Goal: Task Accomplishment & Management: Manage account settings

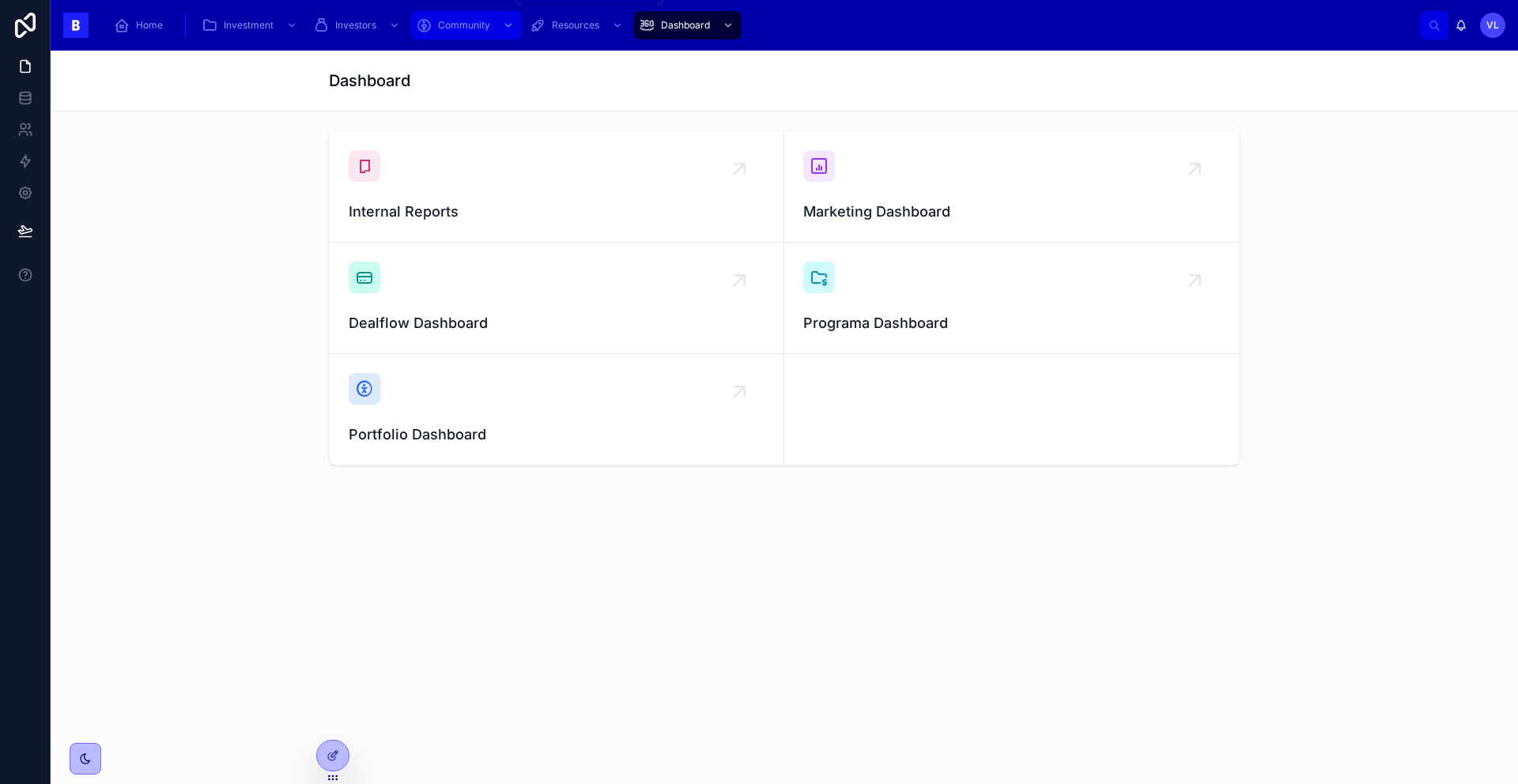
click at [468, 30] on span "Community" at bounding box center [464, 25] width 52 height 12
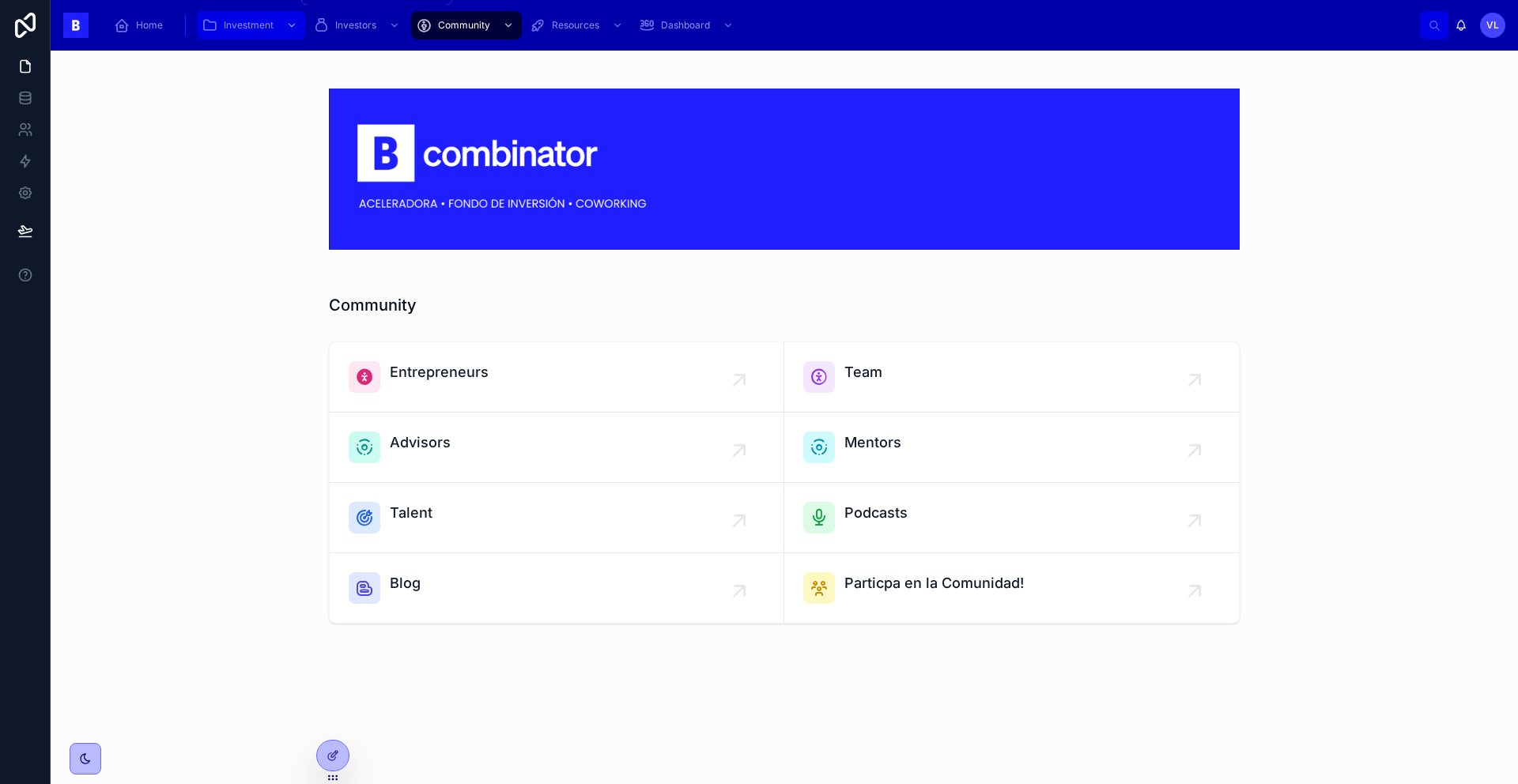
click at [295, 29] on icon "scrollable content" at bounding box center [292, 26] width 11 height 11
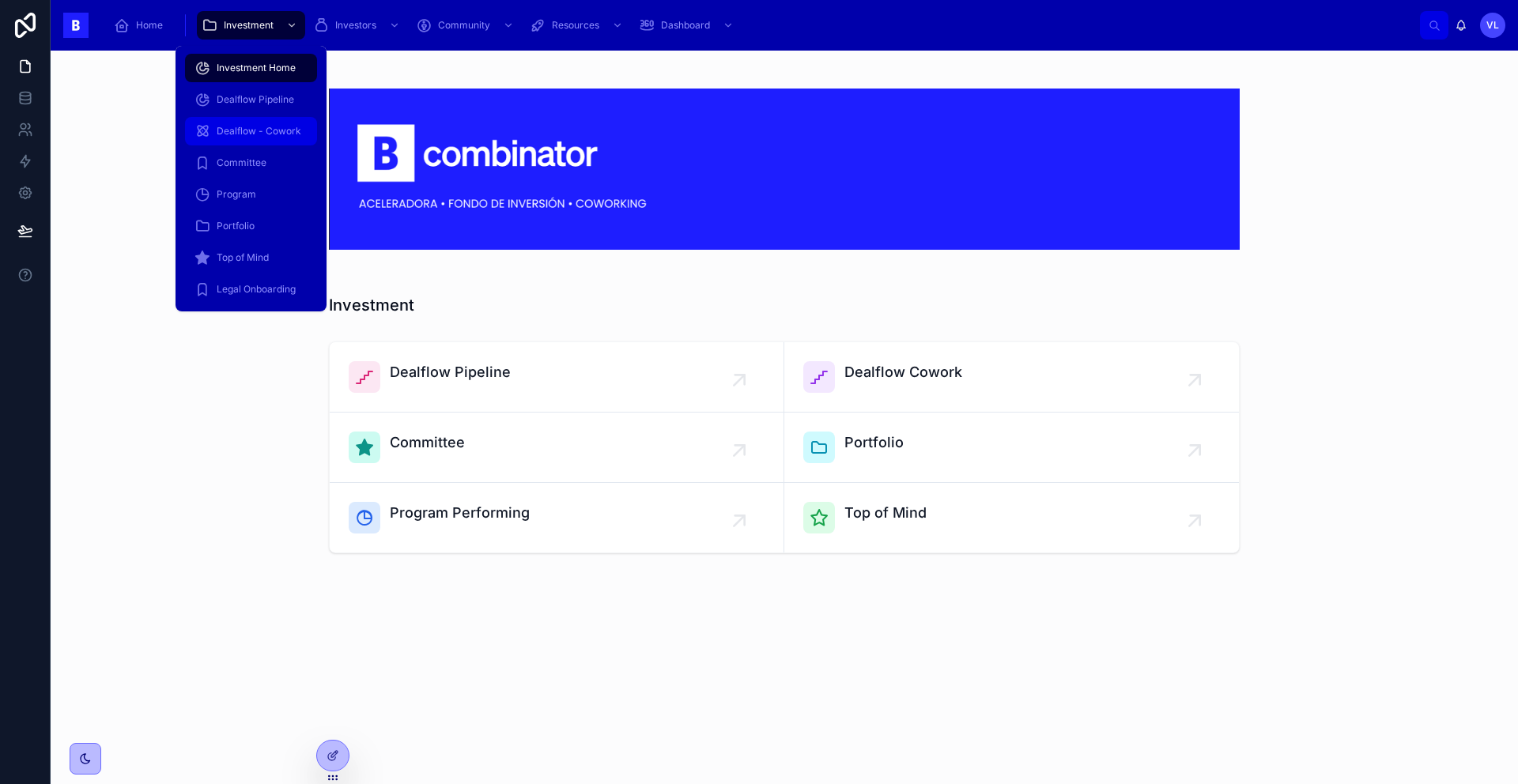
click at [260, 137] on div "Dealflow - Cowork" at bounding box center [251, 131] width 113 height 26
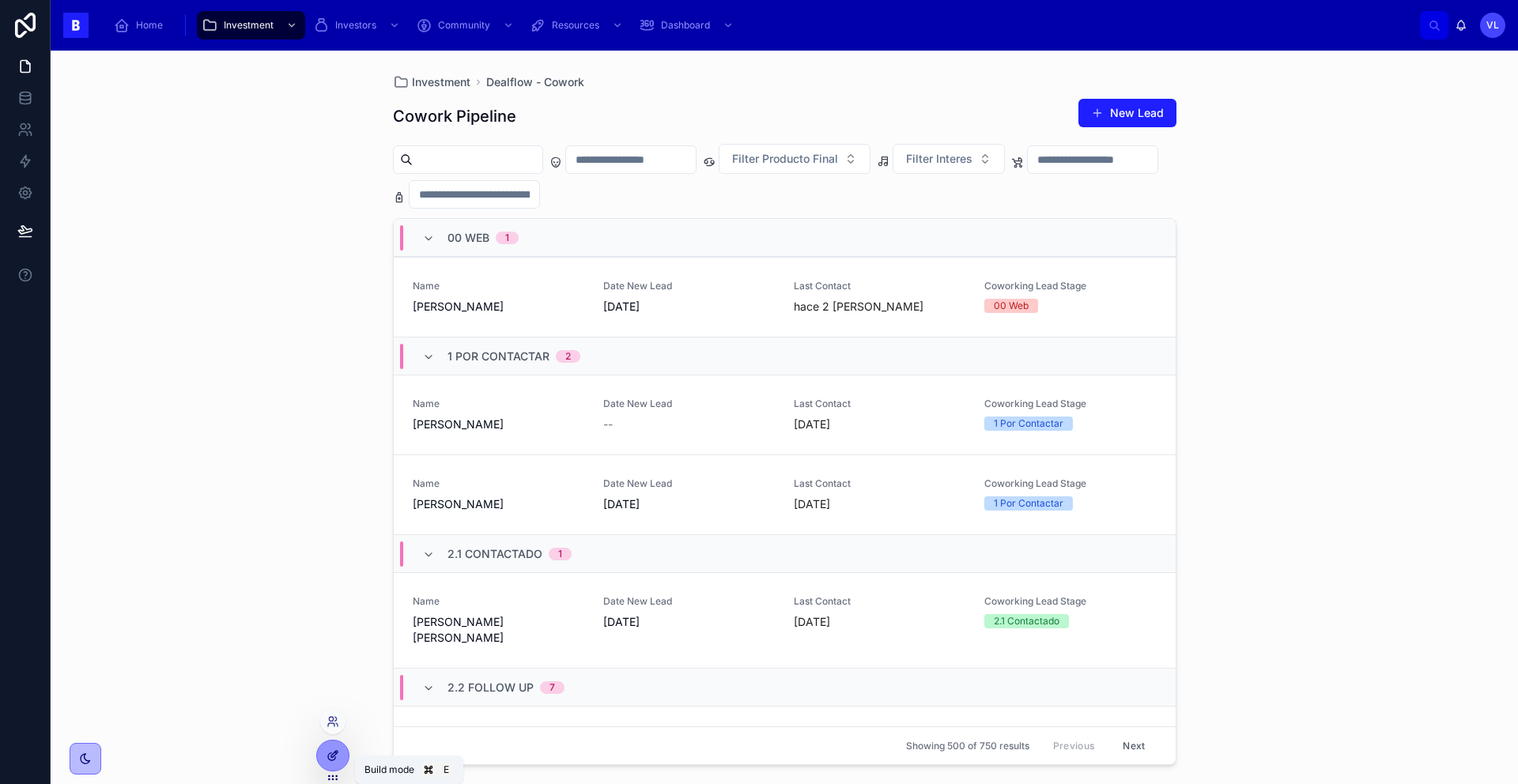
click at [327, 750] on icon at bounding box center [332, 754] width 12 height 12
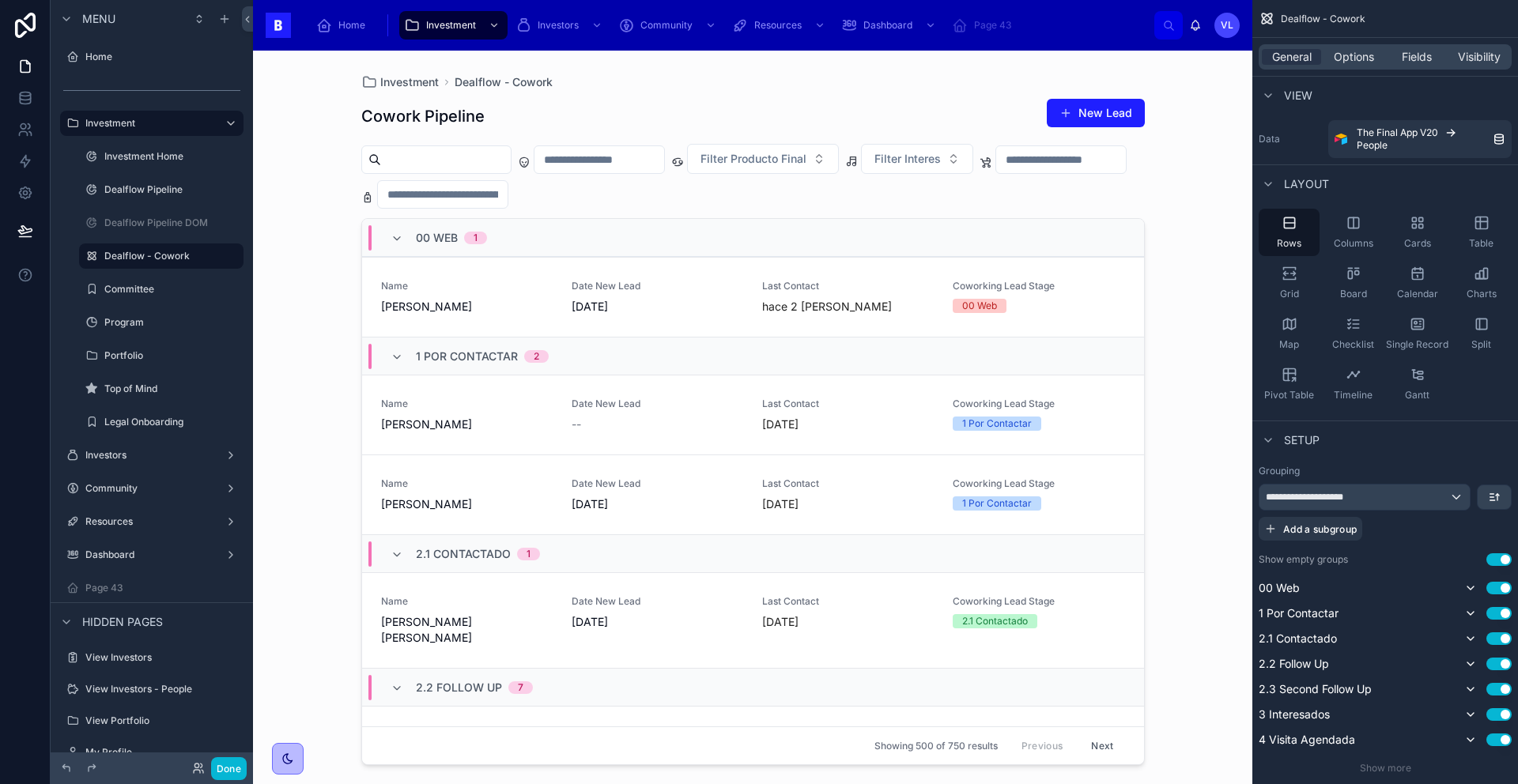
click at [1099, 279] on div at bounding box center [753, 407] width 809 height 714
click at [1273, 95] on icon "scrollable content" at bounding box center [1267, 95] width 12 height 12
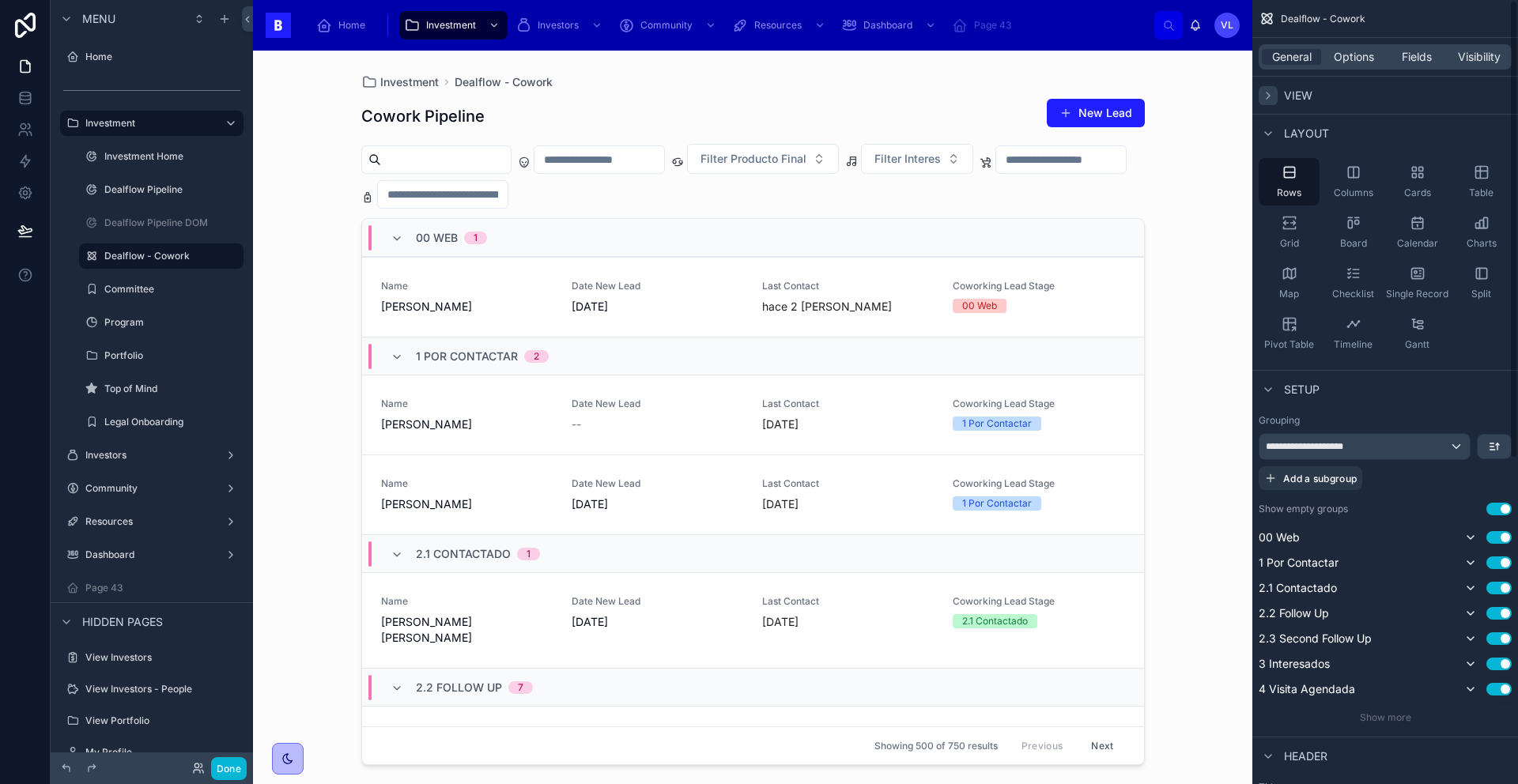
click at [1273, 95] on icon "scrollable content" at bounding box center [1267, 95] width 12 height 12
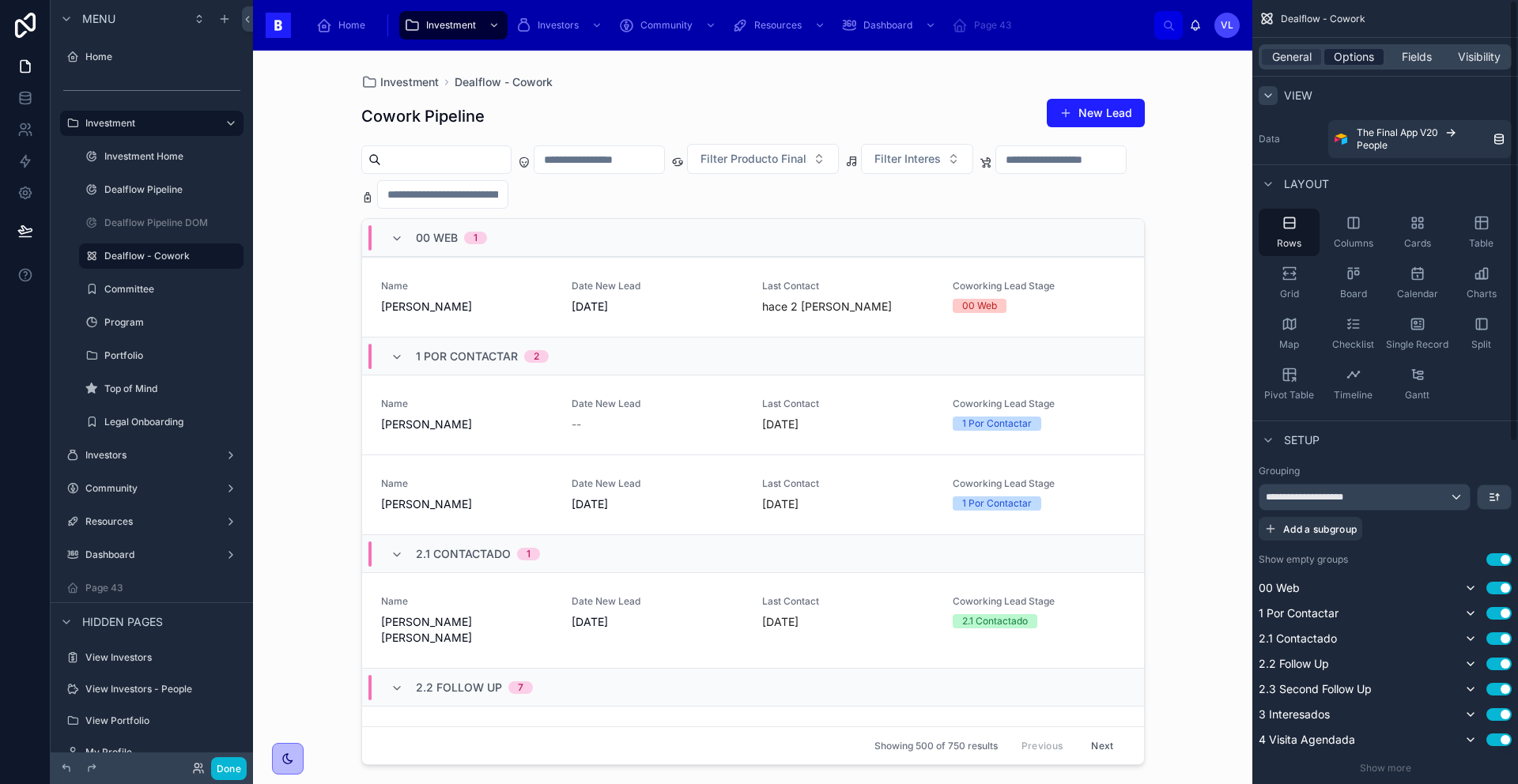
click at [1332, 59] on div "Options" at bounding box center [1354, 56] width 59 height 16
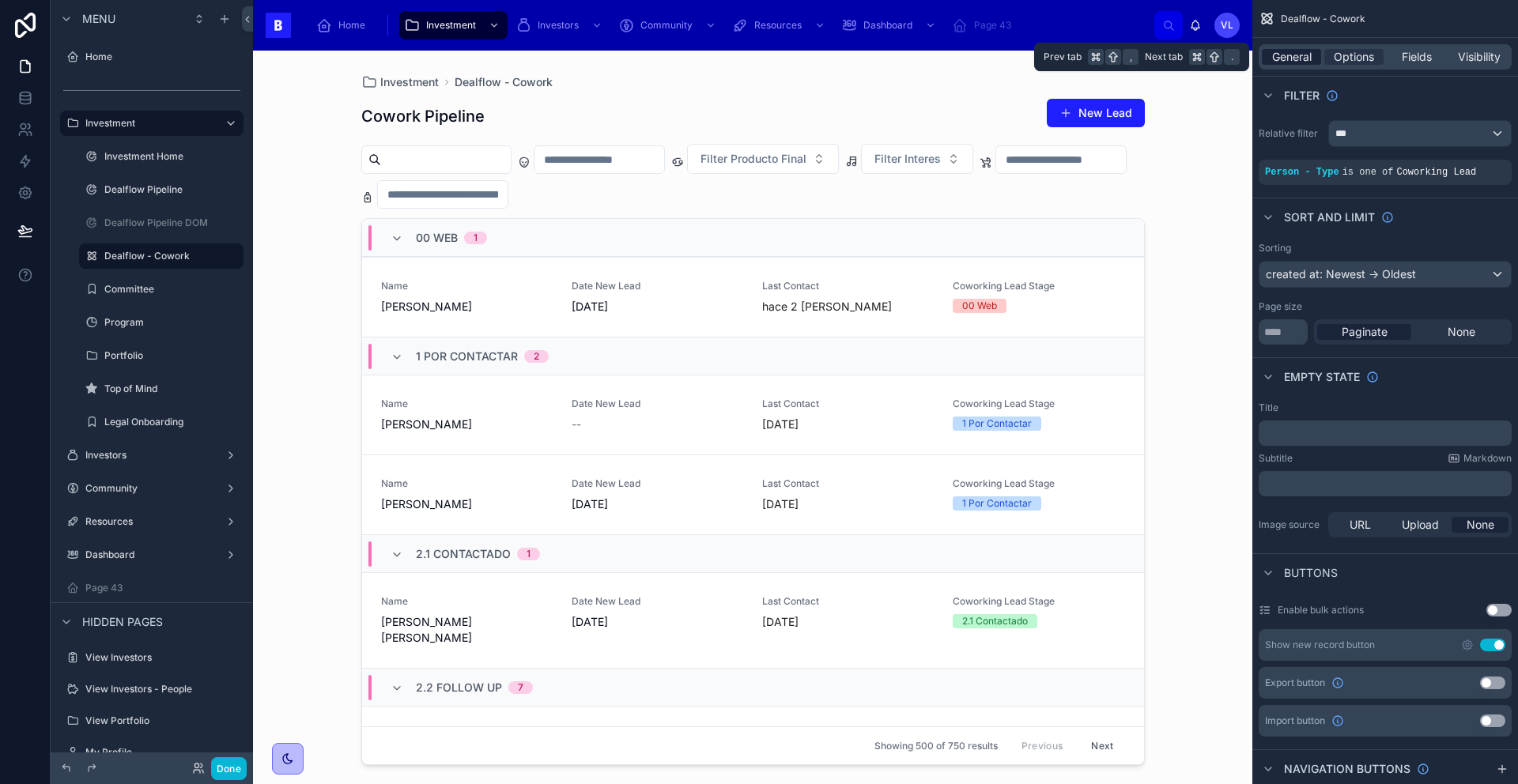
click at [1291, 57] on span "General" at bounding box center [1291, 56] width 39 height 16
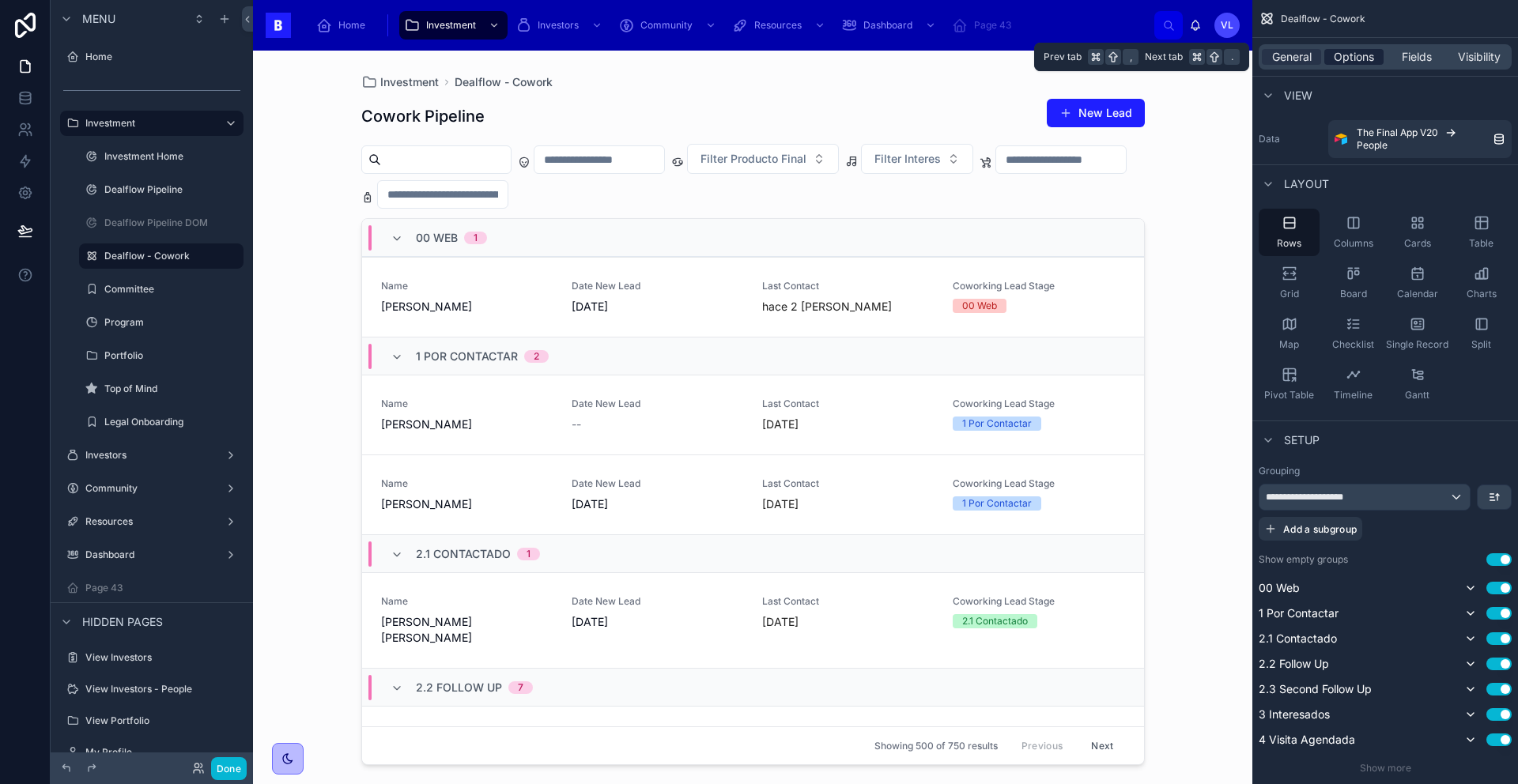
click at [1361, 55] on span "Options" at bounding box center [1354, 56] width 40 height 16
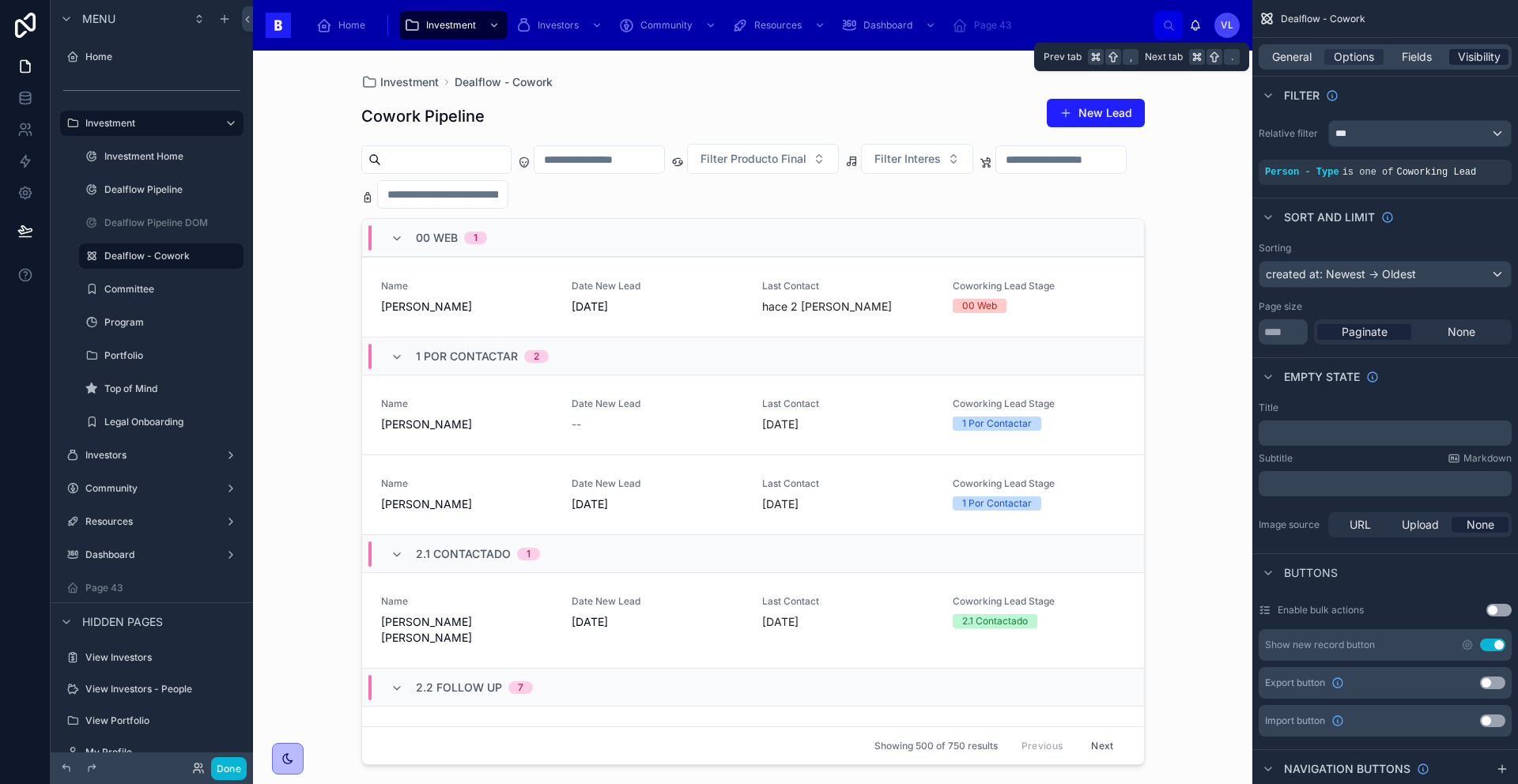
click at [1459, 59] on span "Visibility" at bounding box center [1479, 56] width 43 height 16
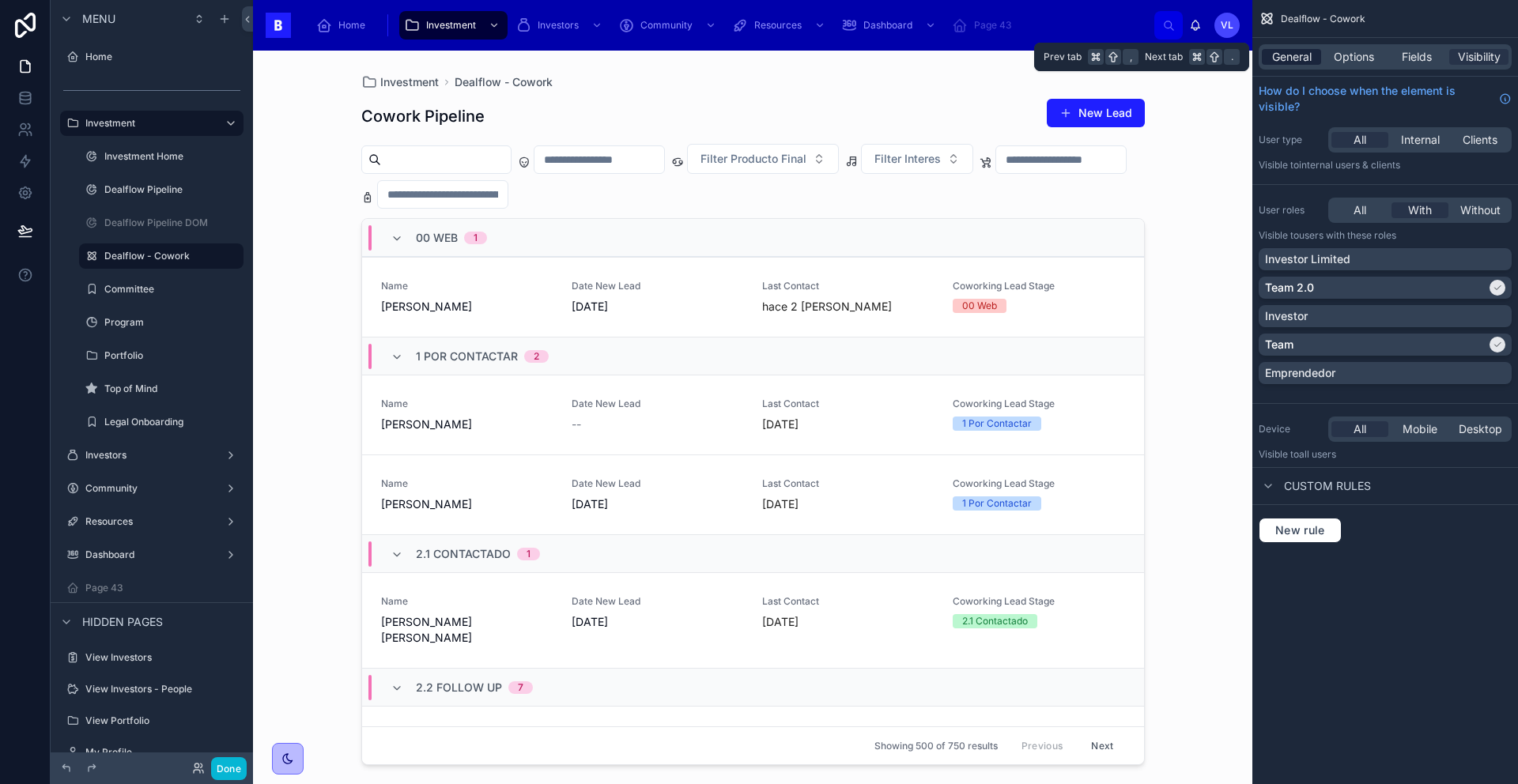
click at [1293, 55] on span "General" at bounding box center [1291, 56] width 39 height 16
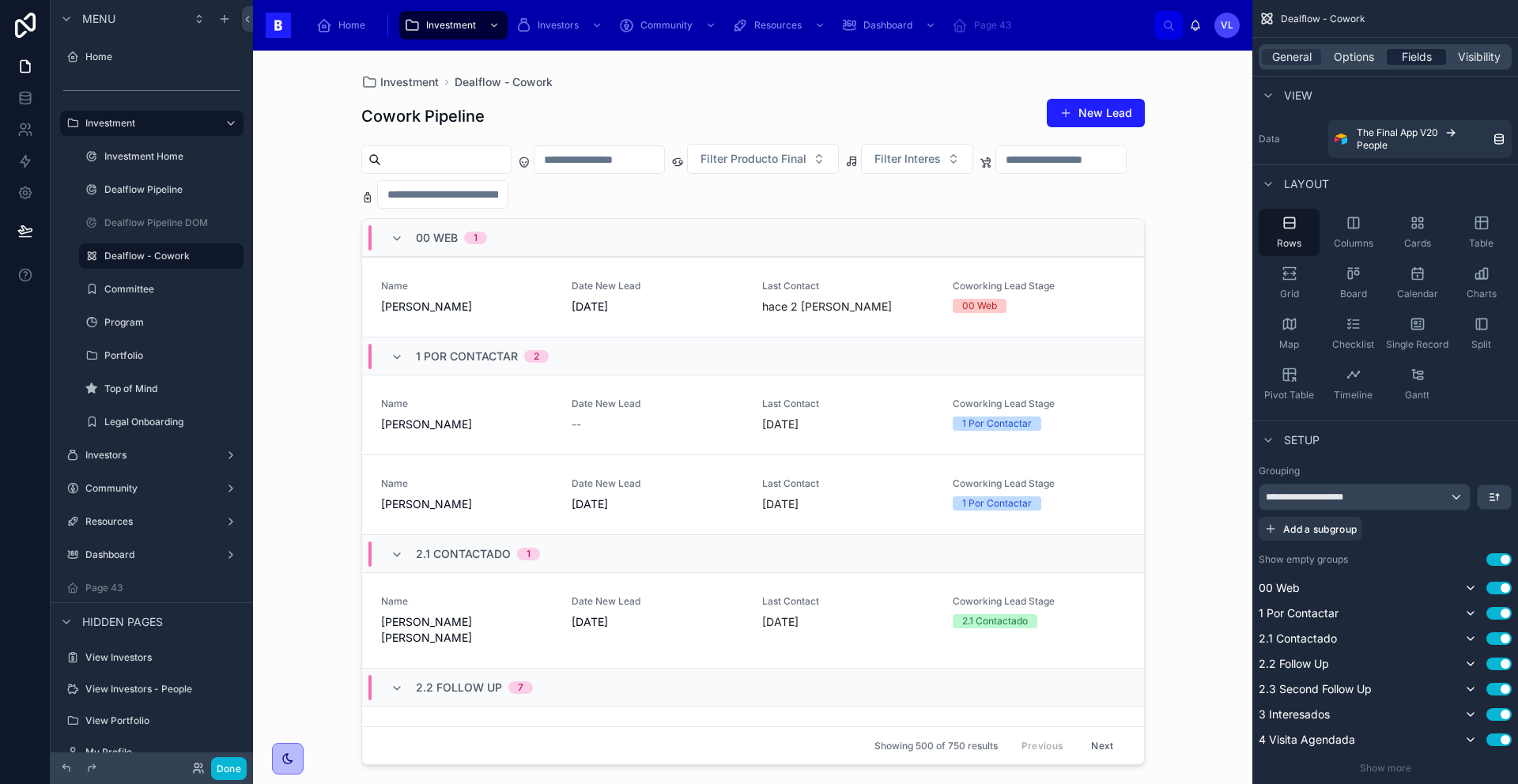
click at [1405, 63] on span "Fields" at bounding box center [1416, 56] width 30 height 16
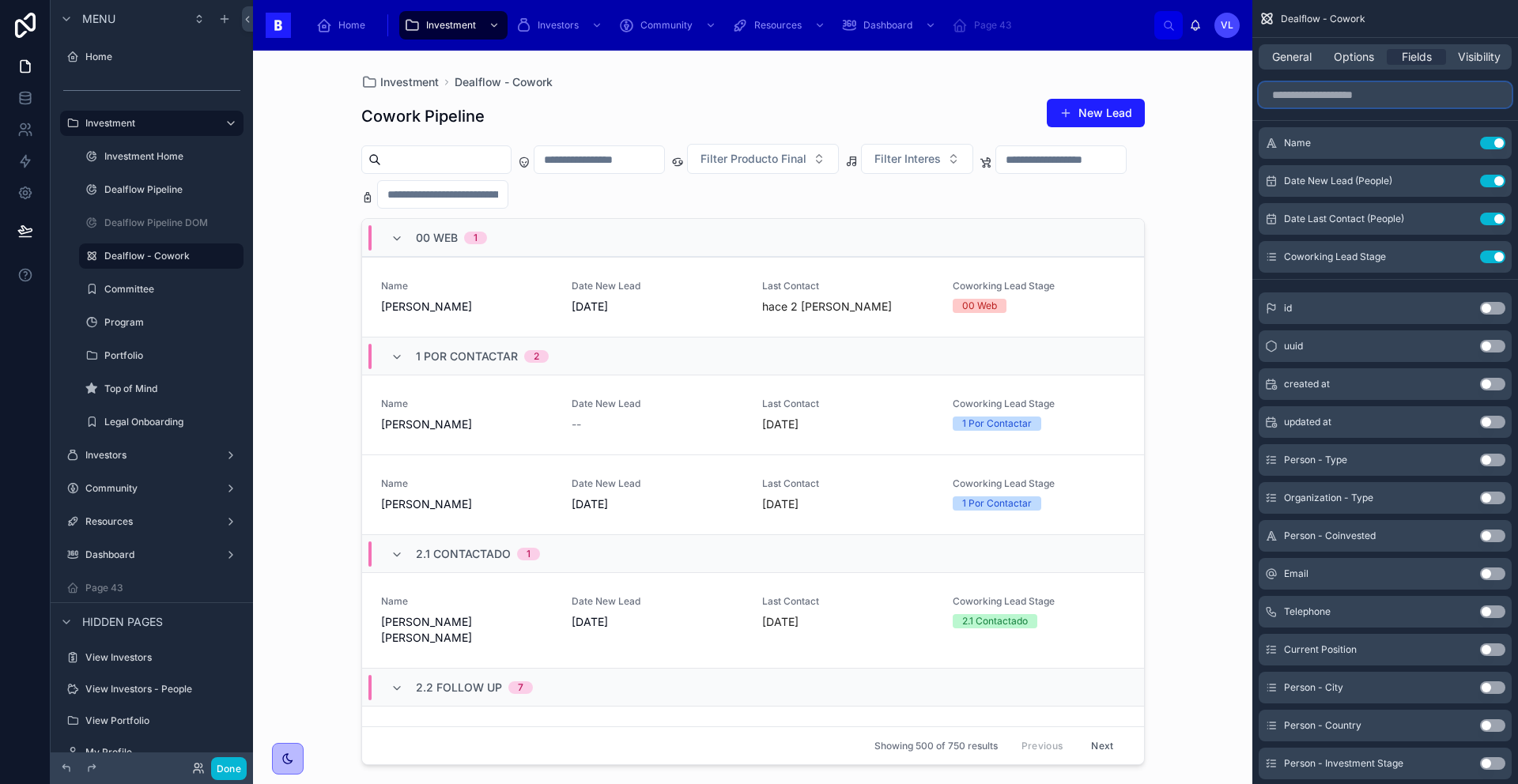
click at [1339, 92] on input "scrollable content" at bounding box center [1384, 94] width 253 height 26
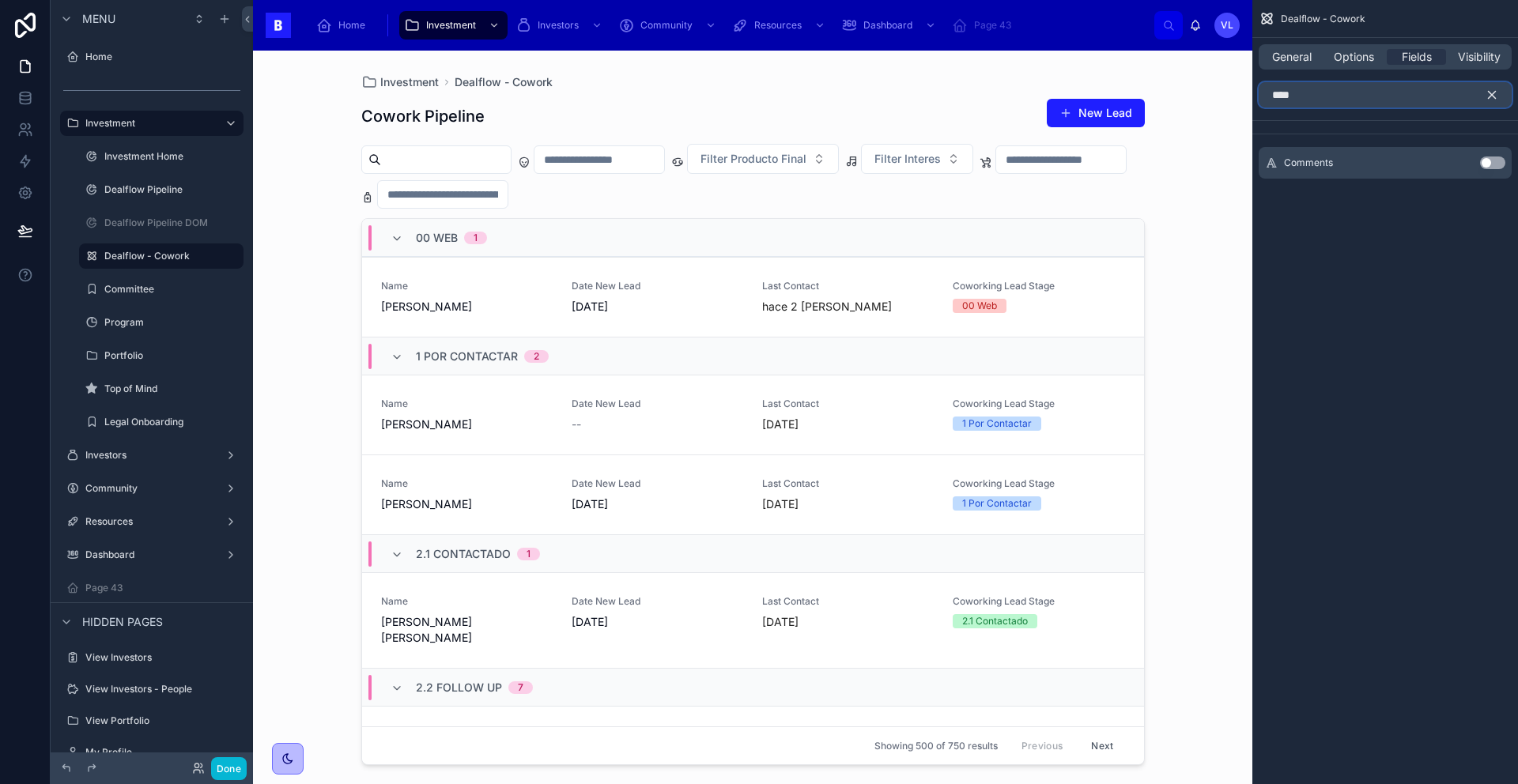
type input "****"
click at [1487, 160] on button "Use setting" at bounding box center [1492, 162] width 26 height 12
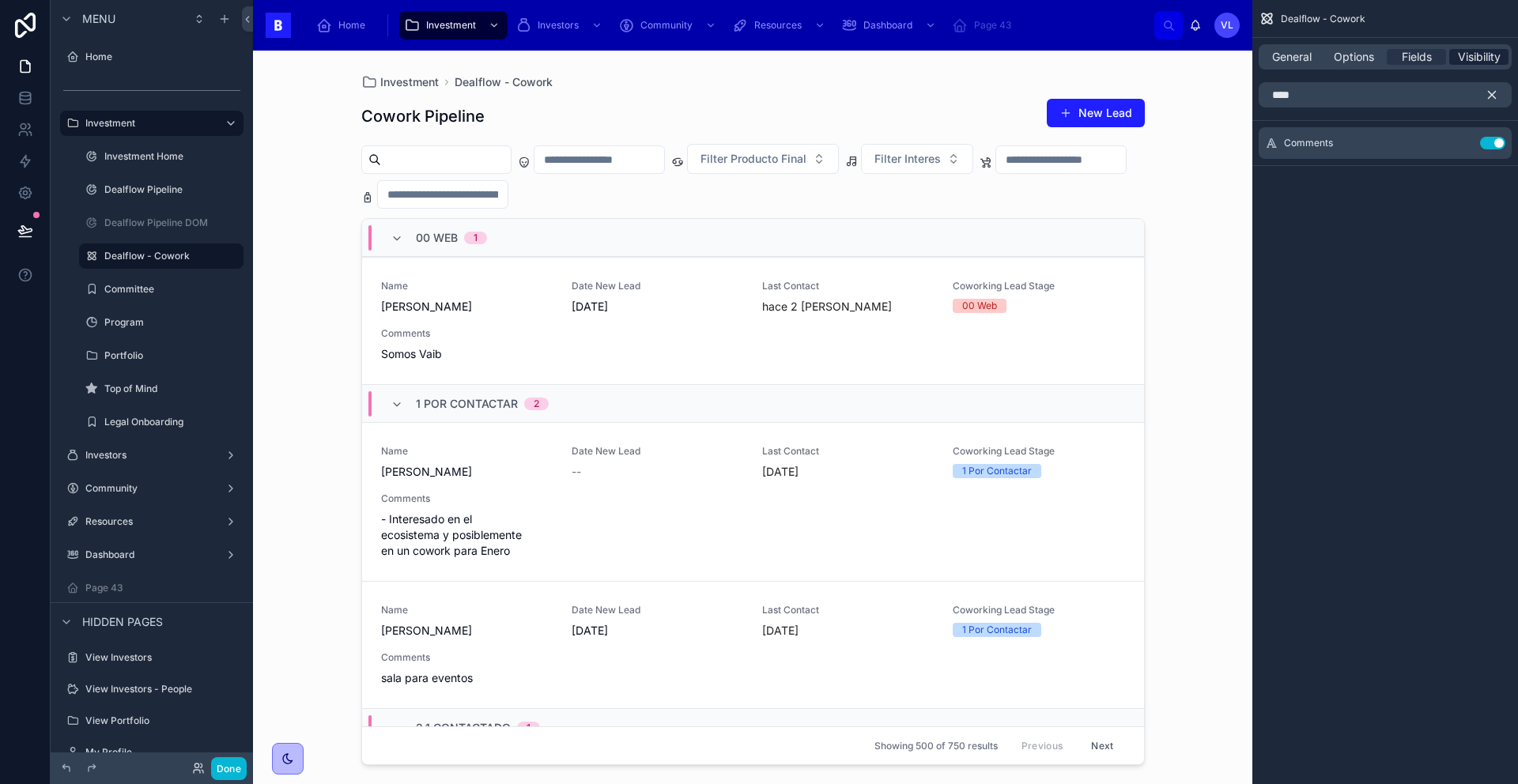
click at [1471, 60] on span "Visibility" at bounding box center [1479, 56] width 43 height 16
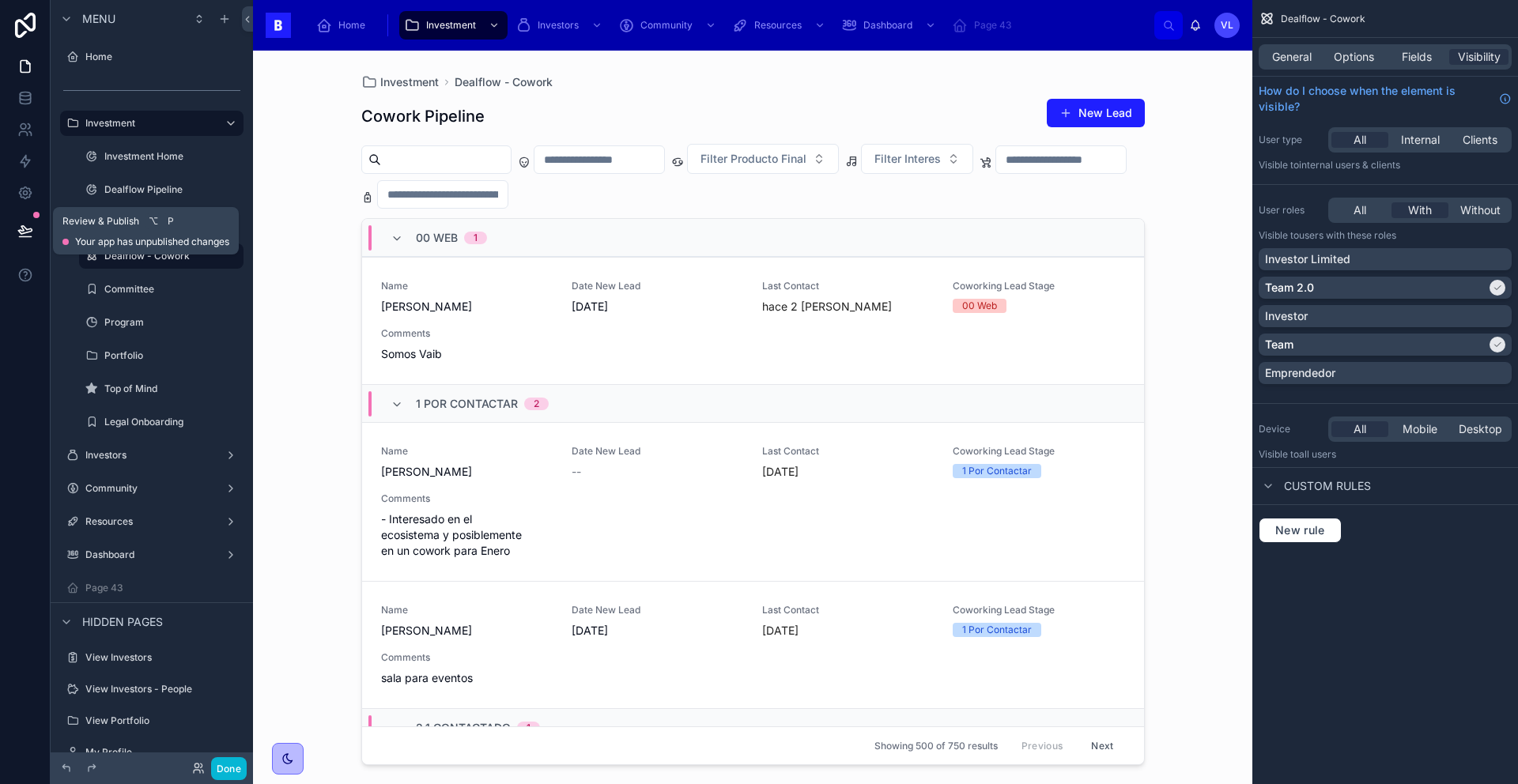
click at [21, 228] on icon at bounding box center [25, 231] width 16 height 16
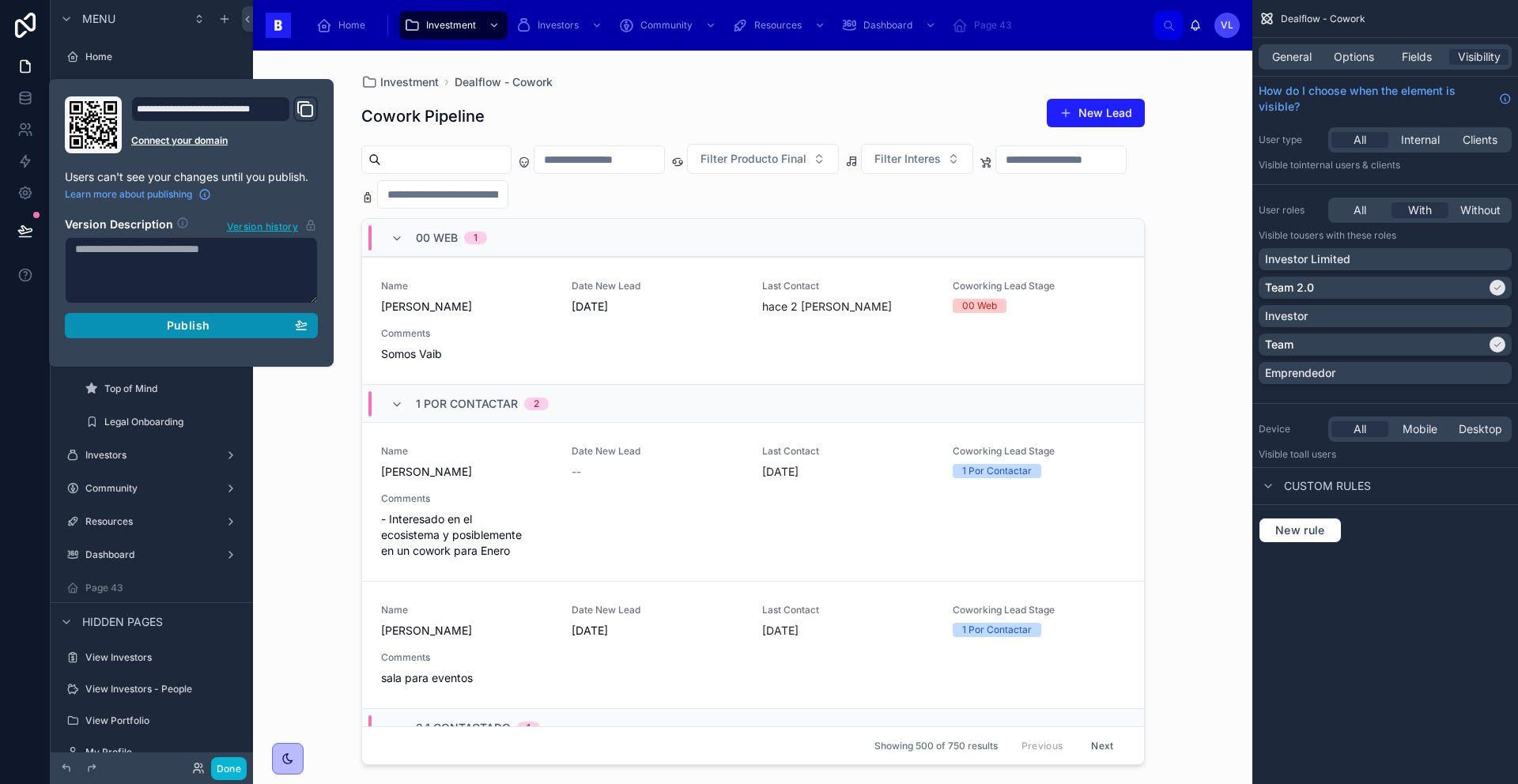
click at [171, 332] on button "Publish" at bounding box center [191, 325] width 253 height 26
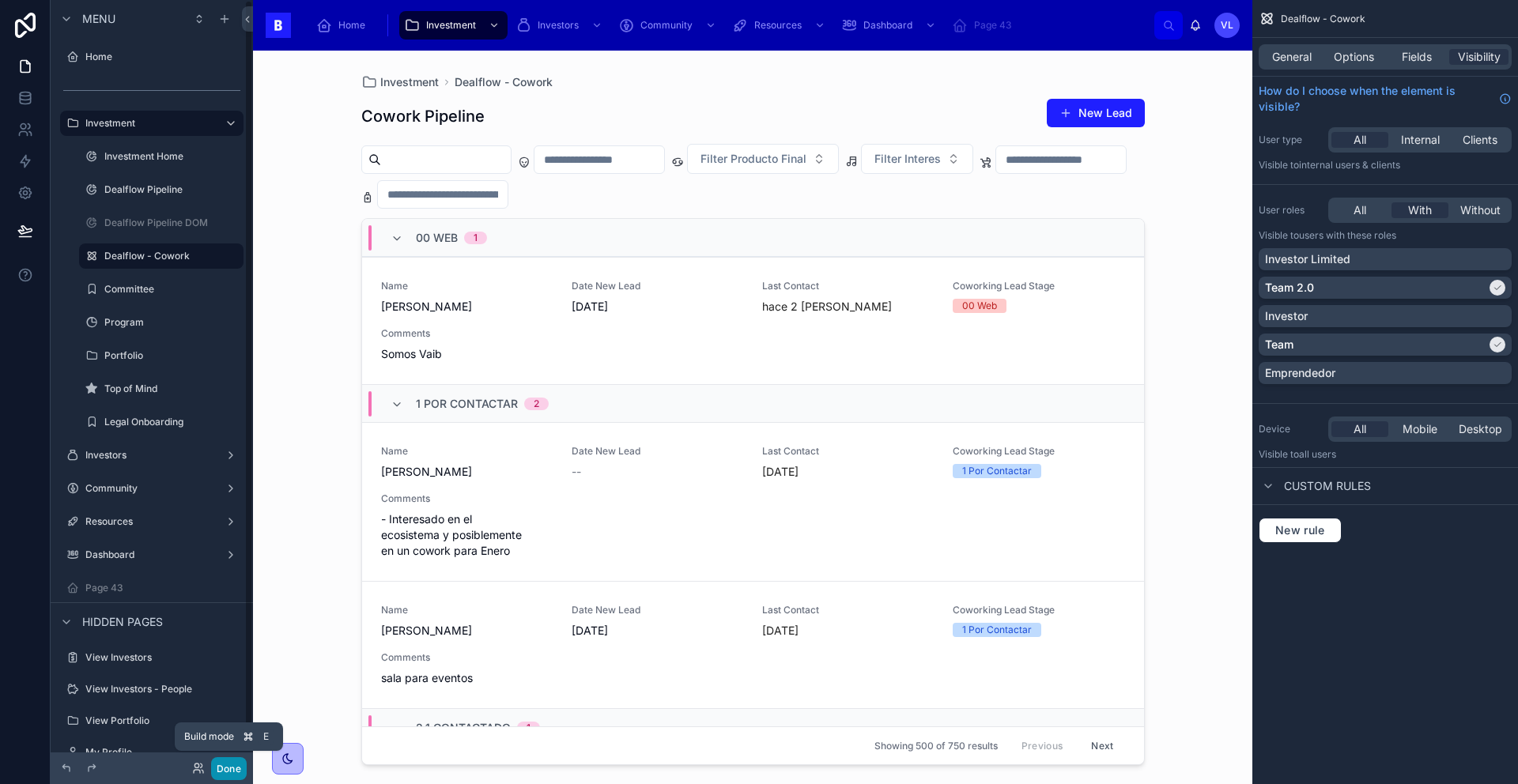
click at [235, 765] on button "Done" at bounding box center [228, 769] width 35 height 23
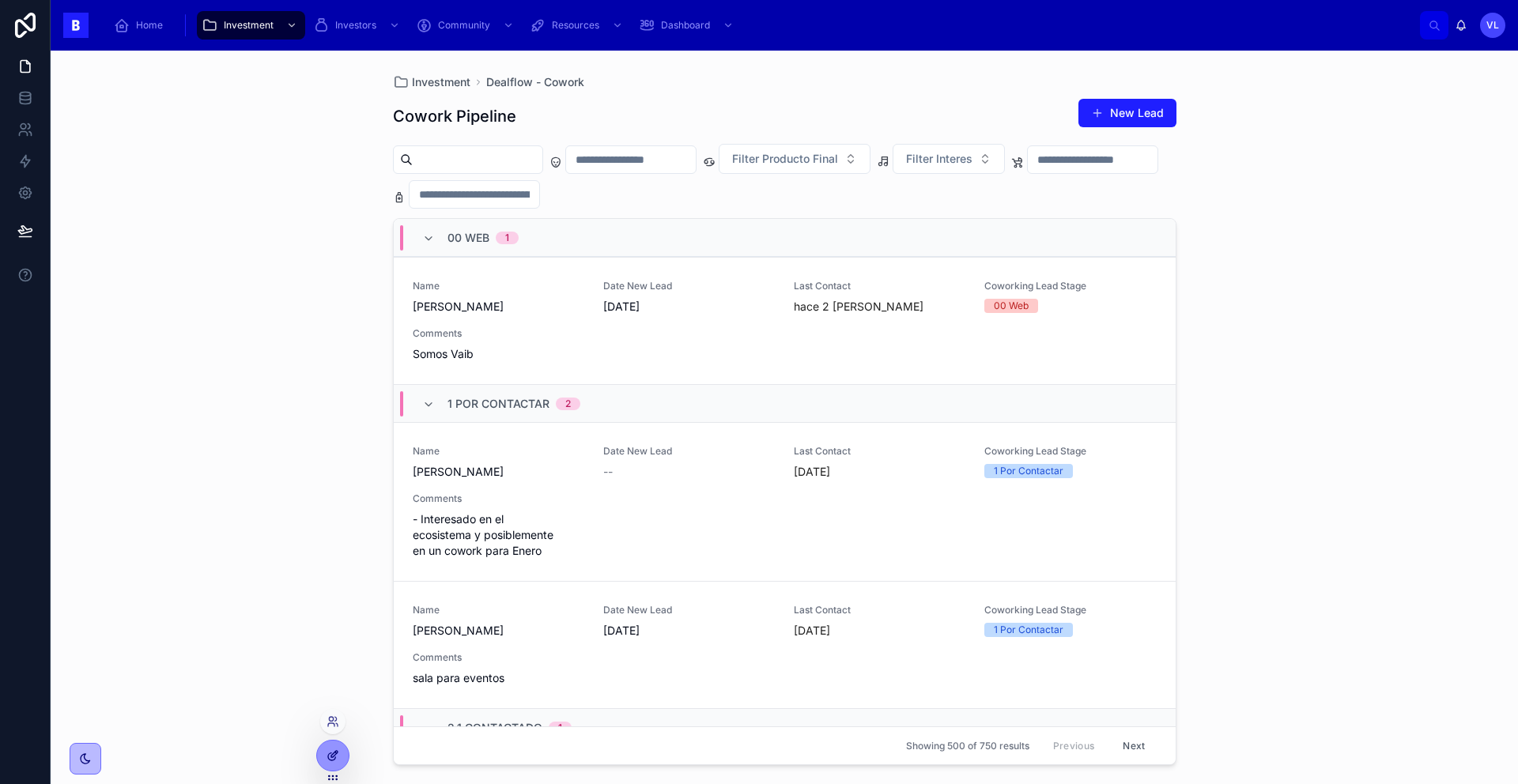
click at [339, 753] on div at bounding box center [332, 754] width 31 height 30
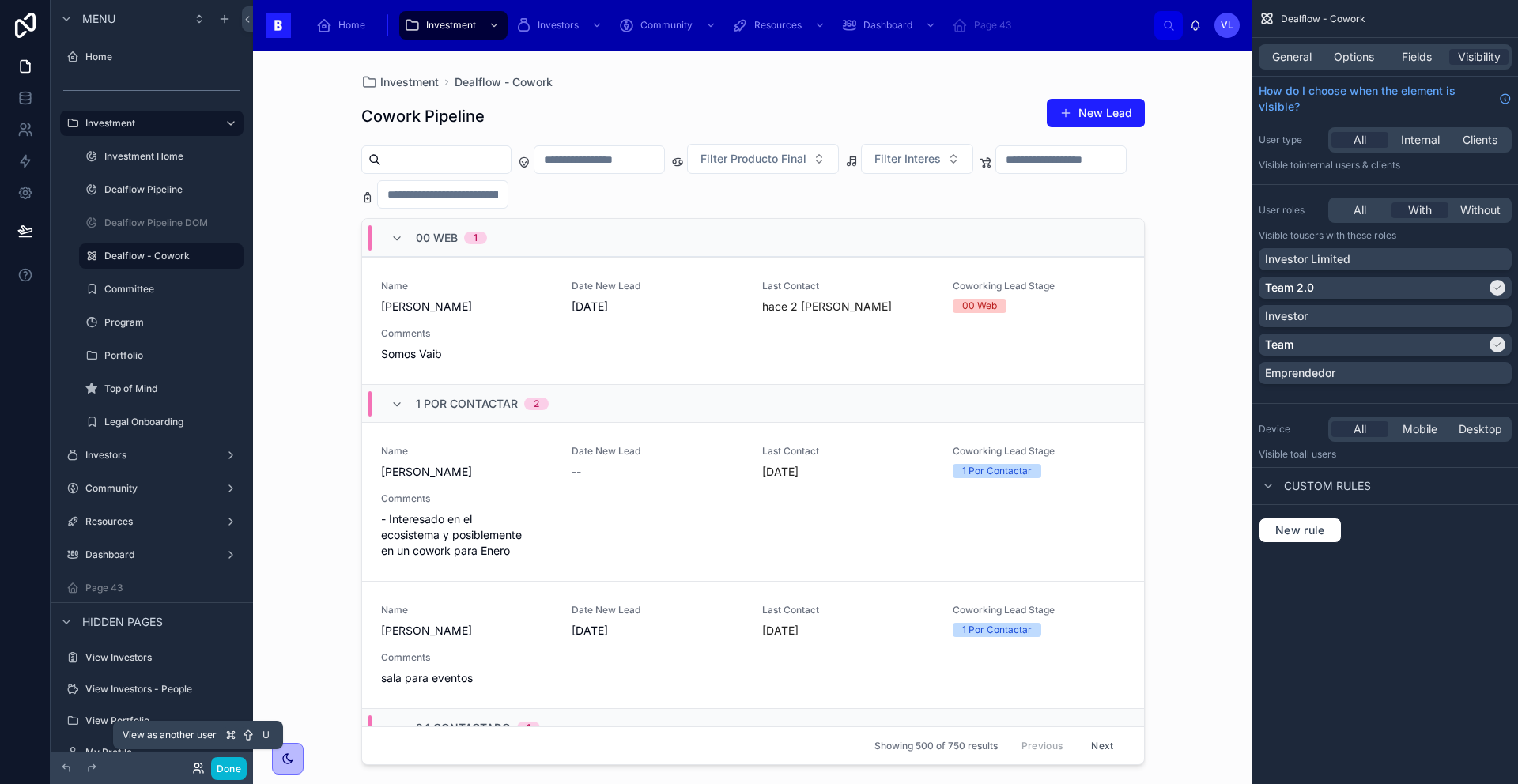
click at [195, 767] on icon at bounding box center [197, 765] width 4 height 4
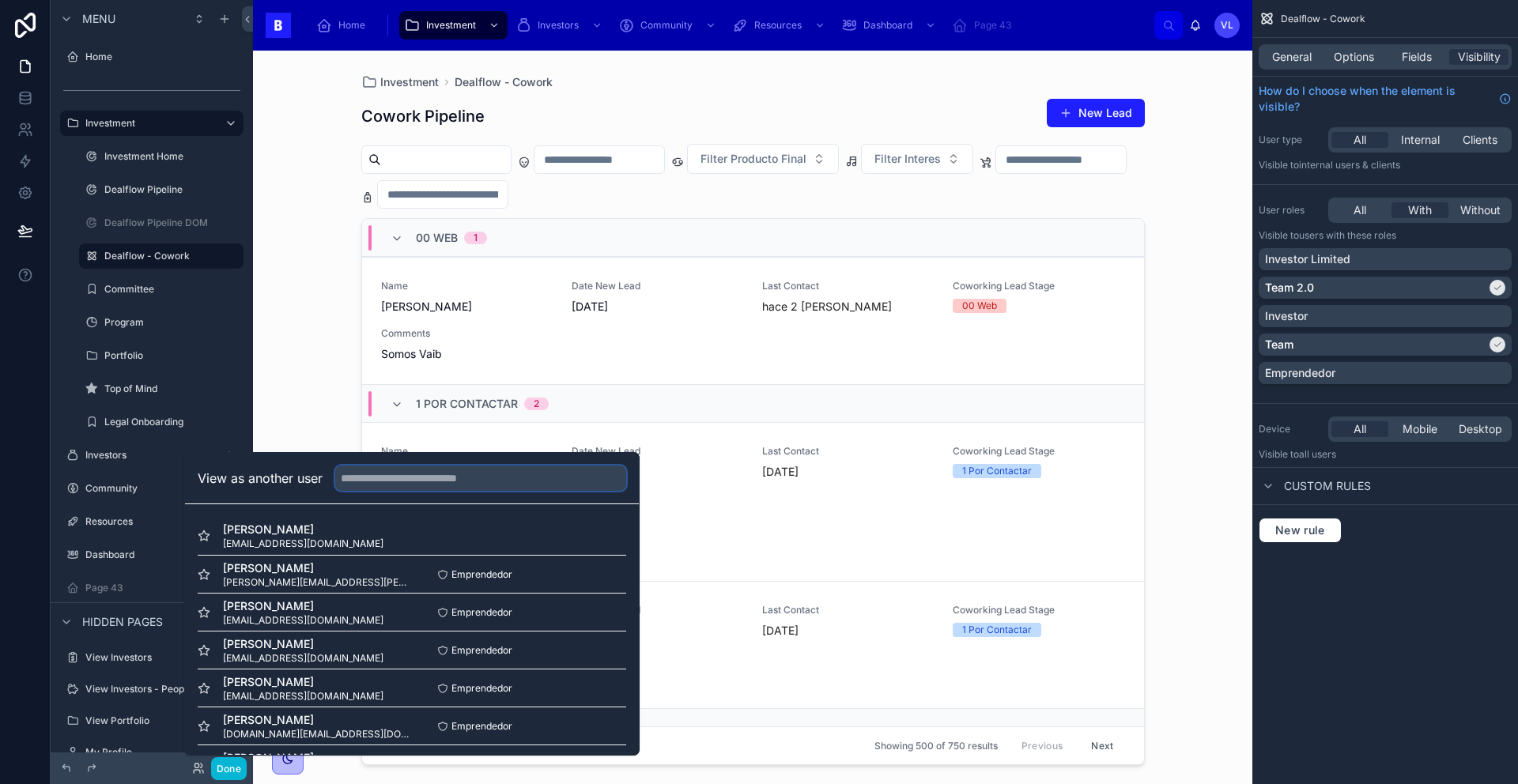
click at [370, 476] on input "text" at bounding box center [480, 478] width 291 height 26
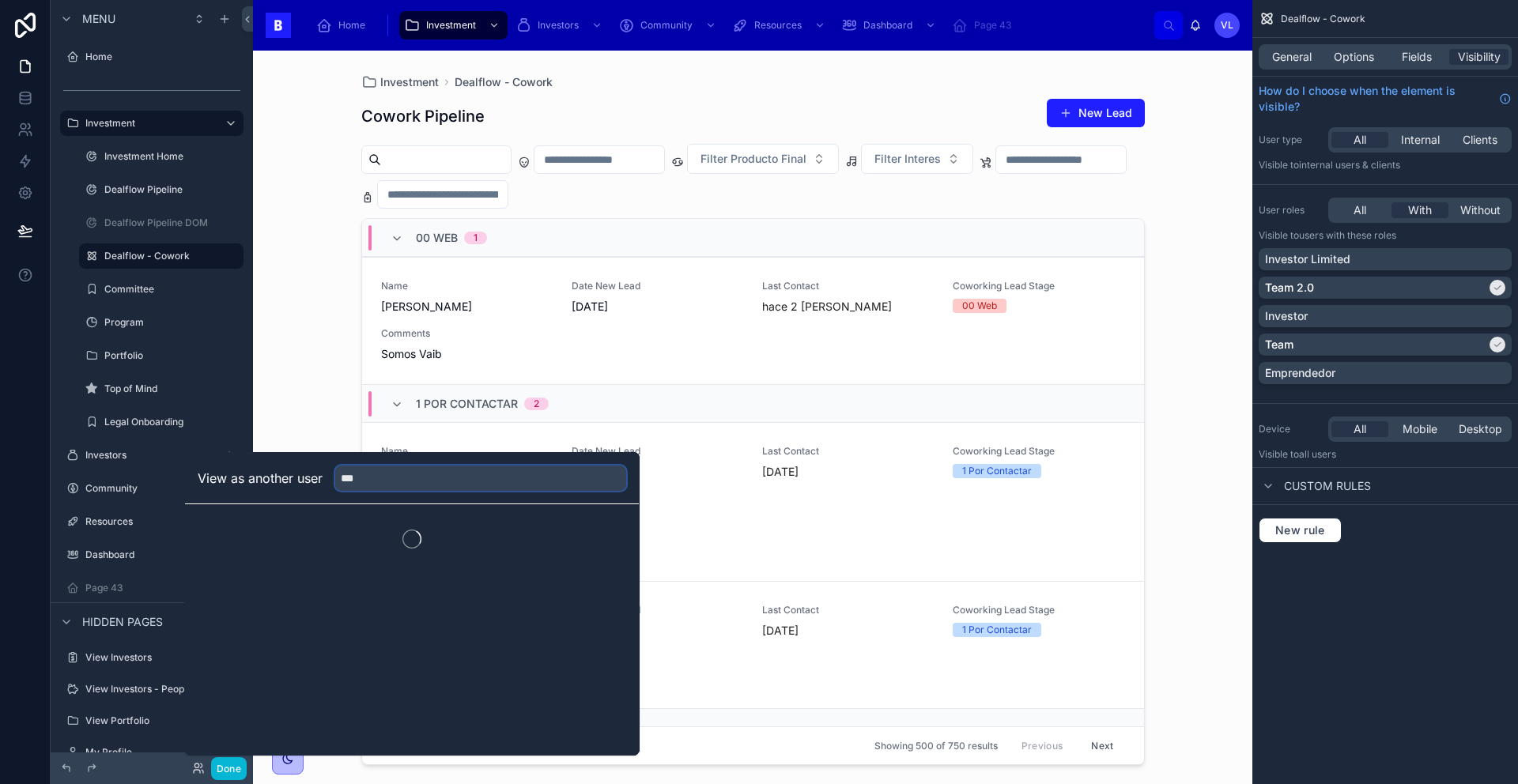
type input "***"
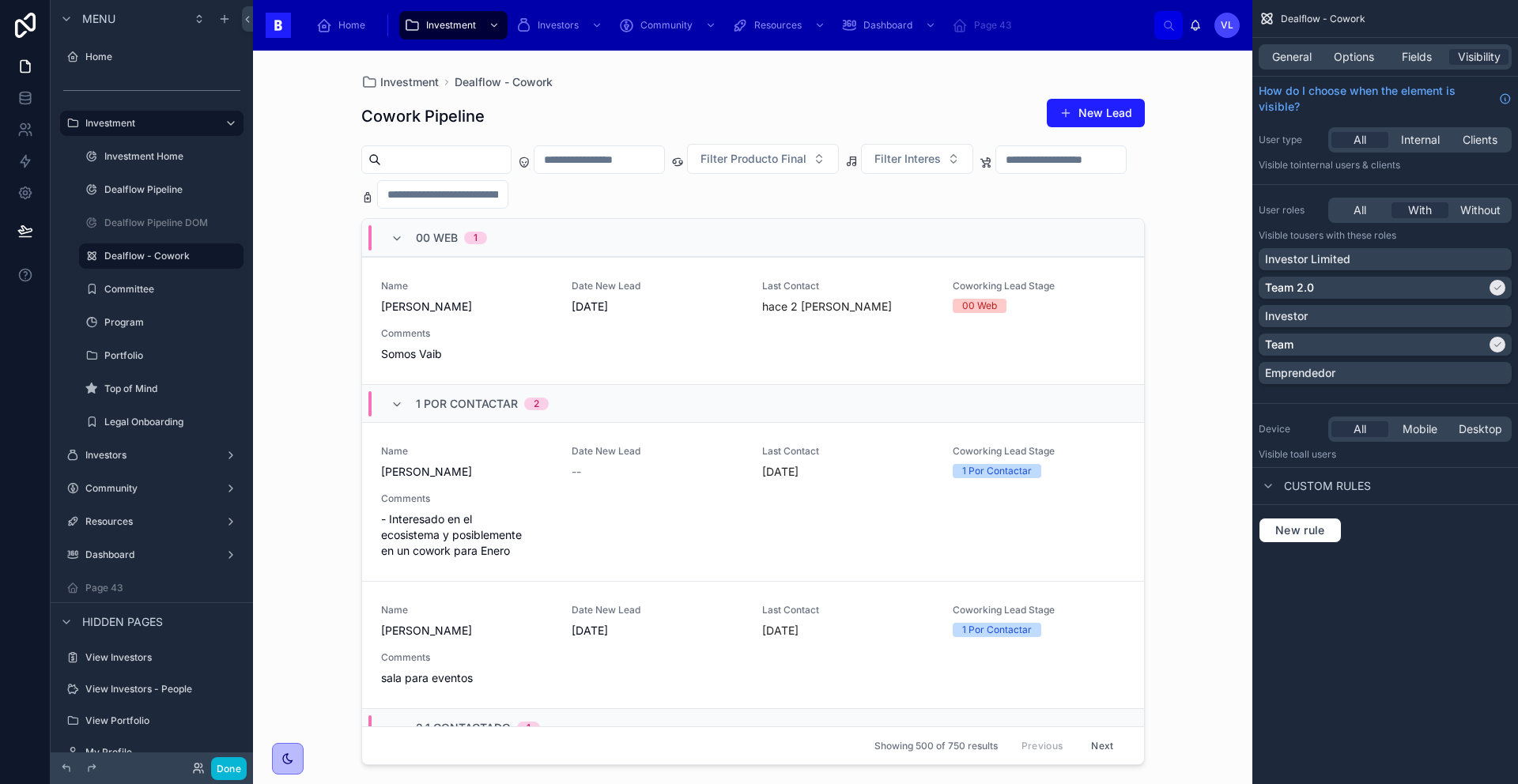
click at [324, 406] on div "Investment Dealflow - Cowork Cowork Pipeline New Lead Filter Producto Final Fil…" at bounding box center [752, 417] width 999 height 733
drag, startPoint x: 230, startPoint y: 771, endPoint x: 245, endPoint y: 684, distance: 88.3
click at [230, 771] on button "Done" at bounding box center [228, 769] width 35 height 23
